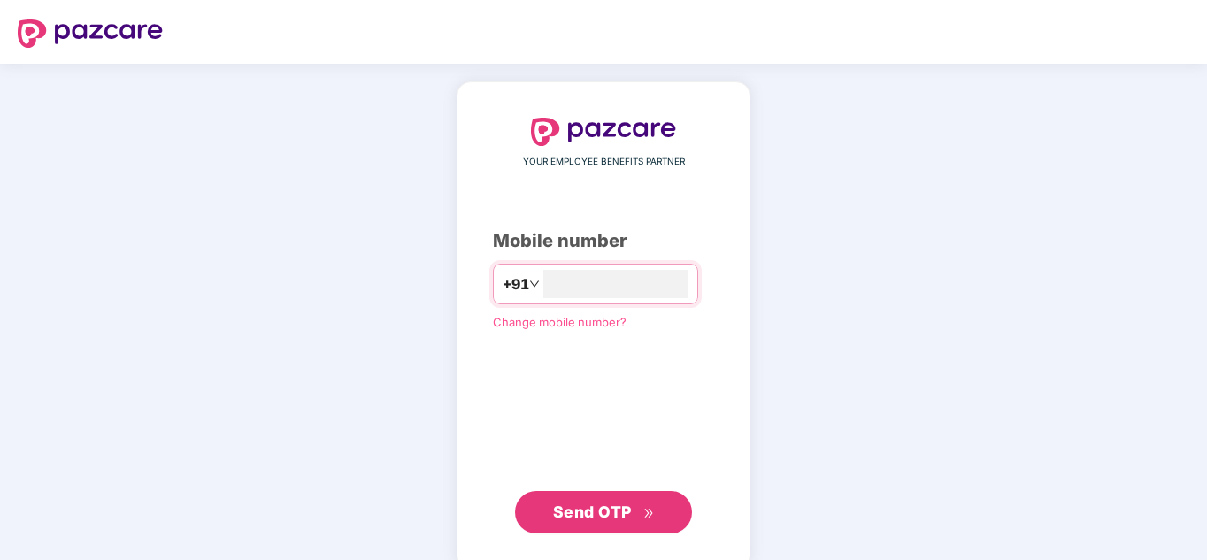
type input "**********"
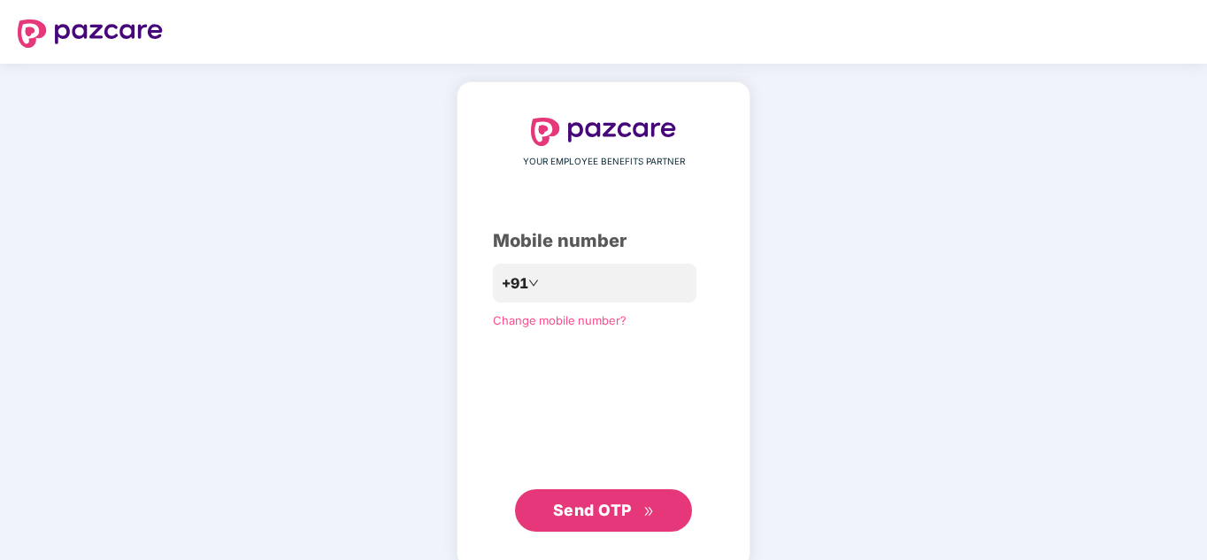
click at [599, 503] on span "Send OTP" at bounding box center [592, 510] width 79 height 19
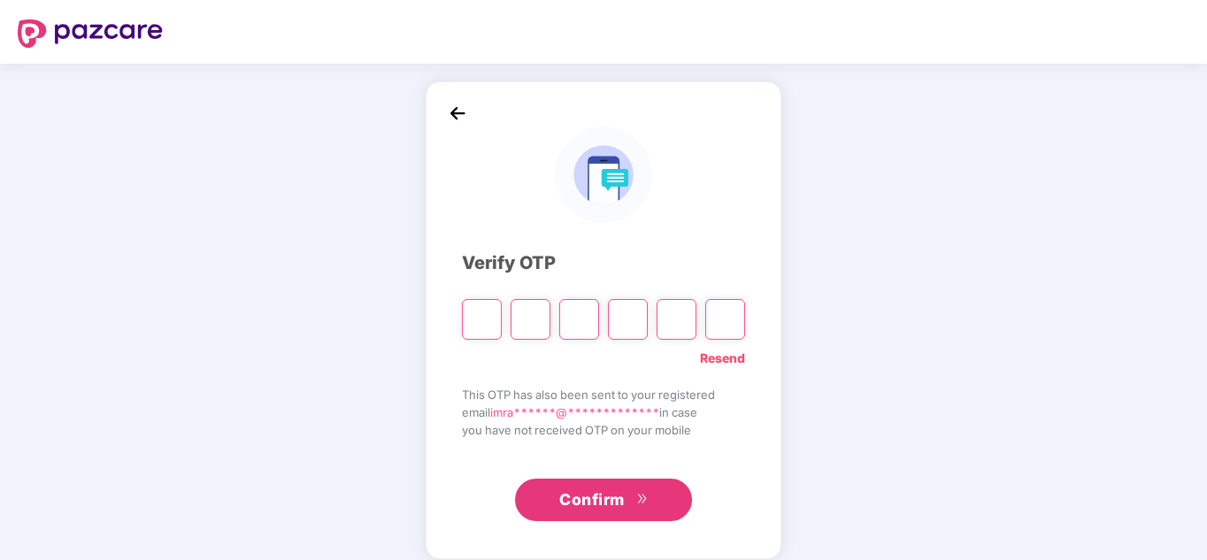
type input "*"
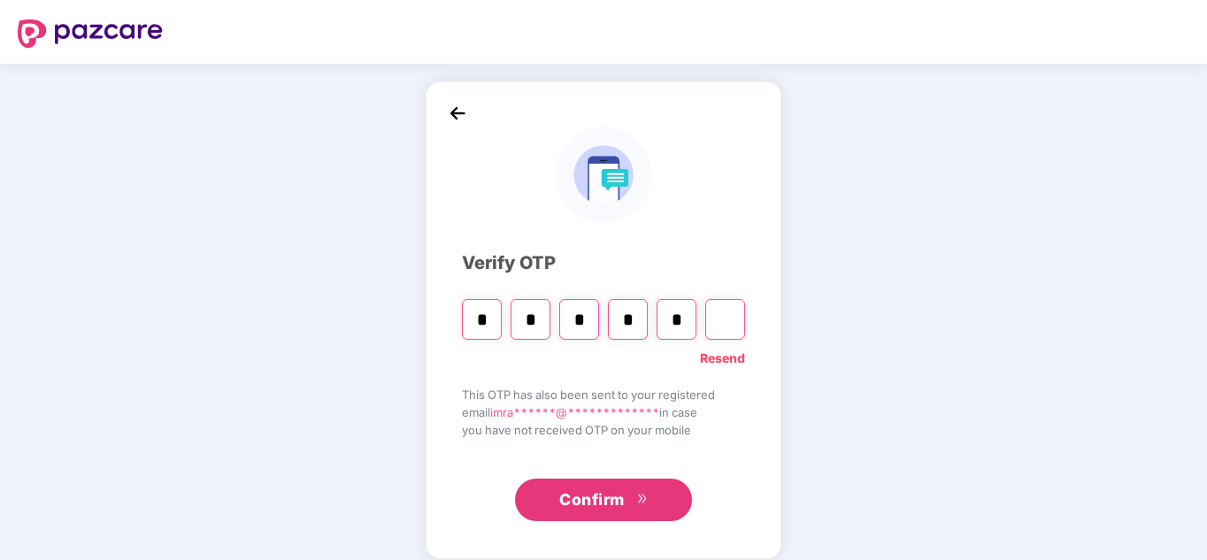
type input "*"
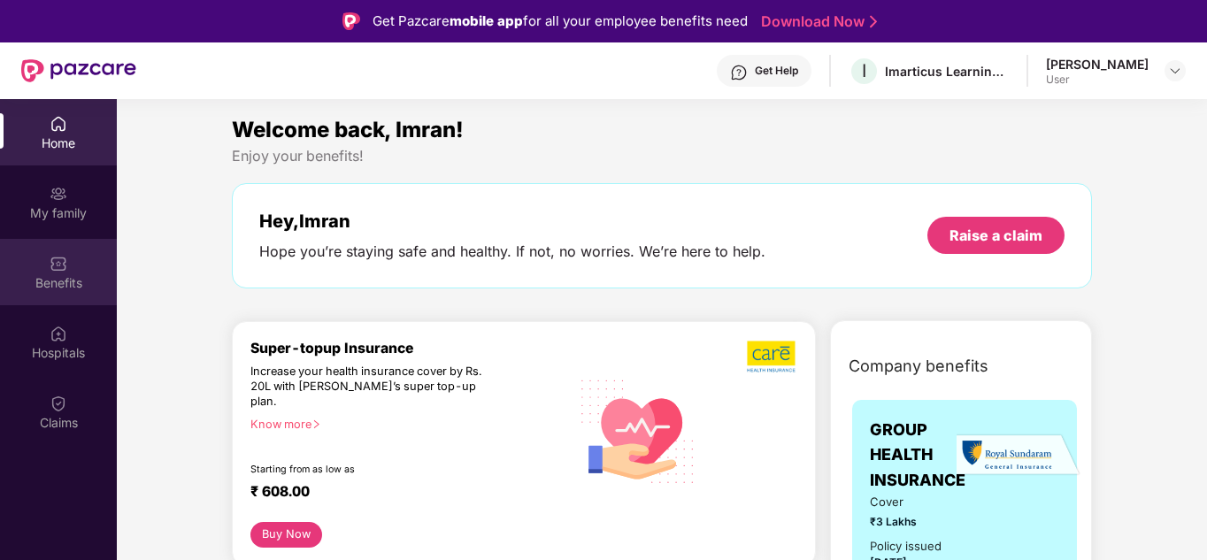
click at [52, 290] on div "Benefits" at bounding box center [58, 283] width 117 height 18
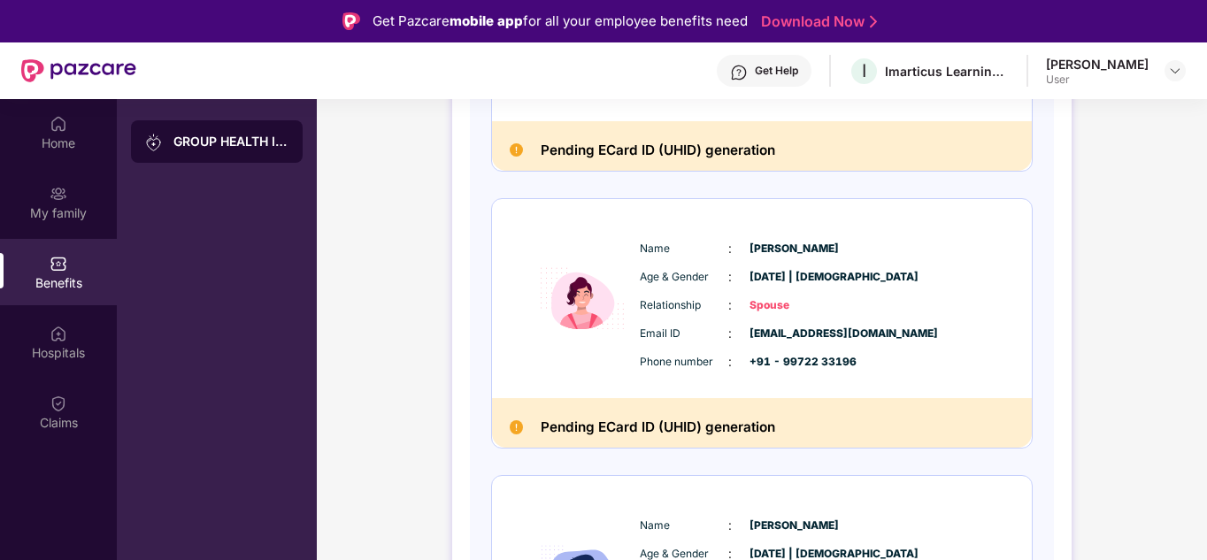
scroll to position [270, 0]
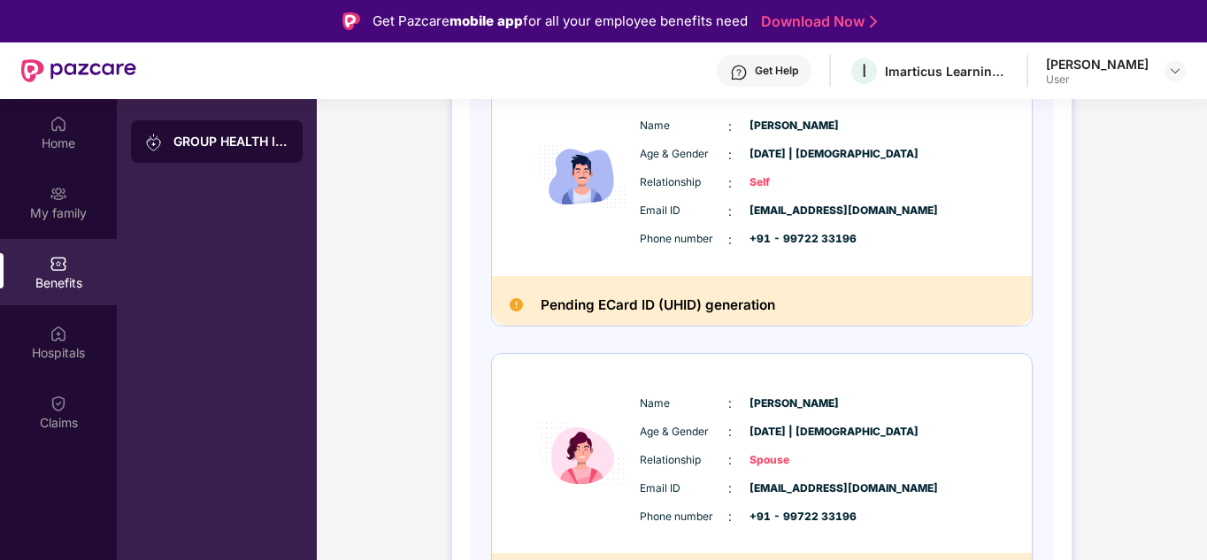
click at [87, 74] on img at bounding box center [78, 70] width 115 height 23
